Goal: Go to known website: Access a specific website the user already knows

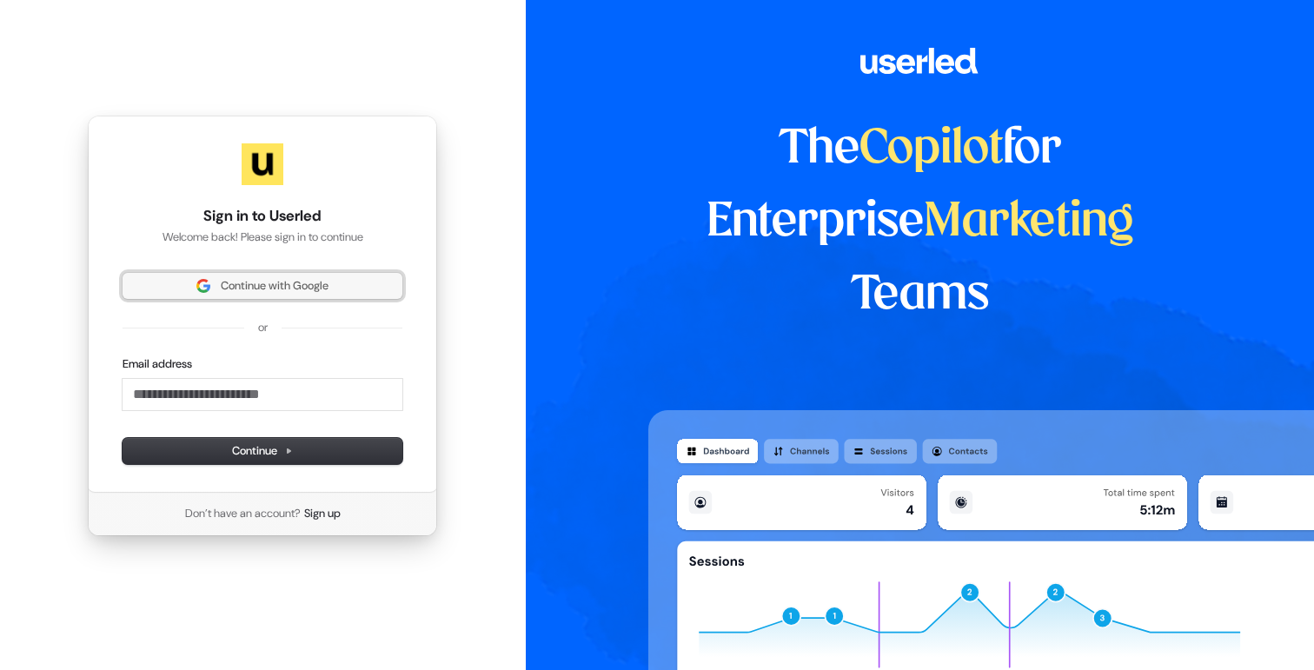
click at [255, 292] on span "Continue with Google" at bounding box center [275, 286] width 108 height 16
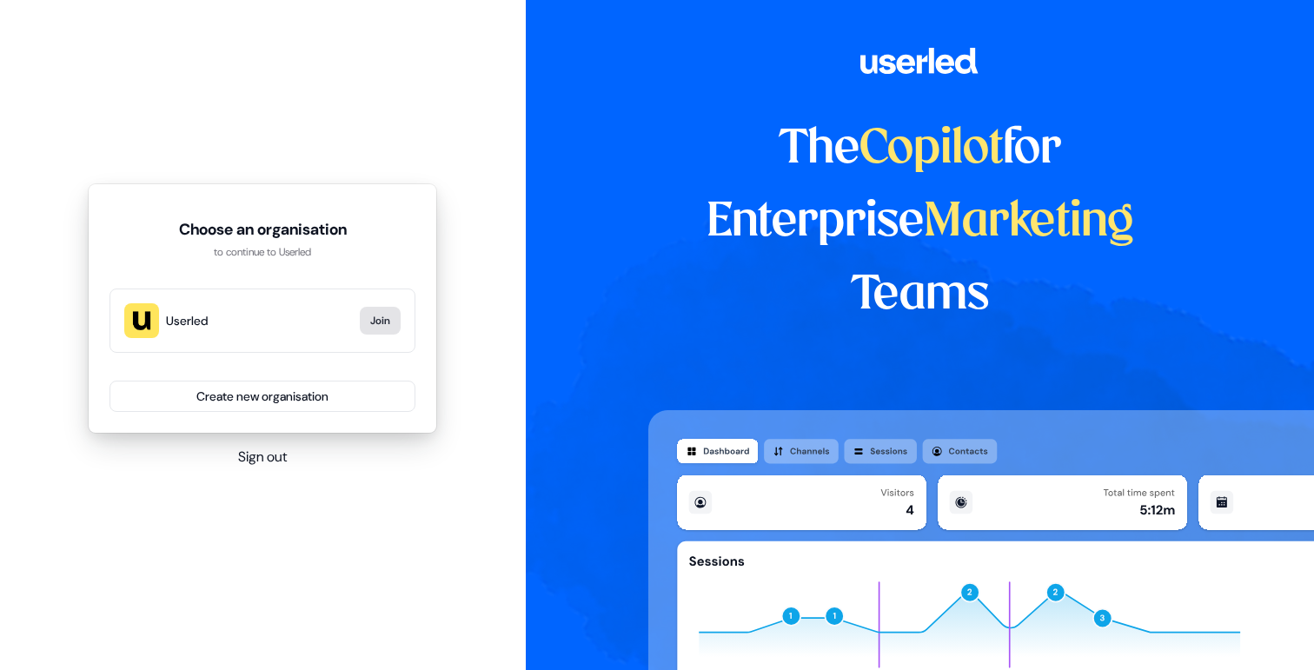
click at [371, 324] on button "Join" at bounding box center [380, 321] width 41 height 28
